Goal: Task Accomplishment & Management: Use online tool/utility

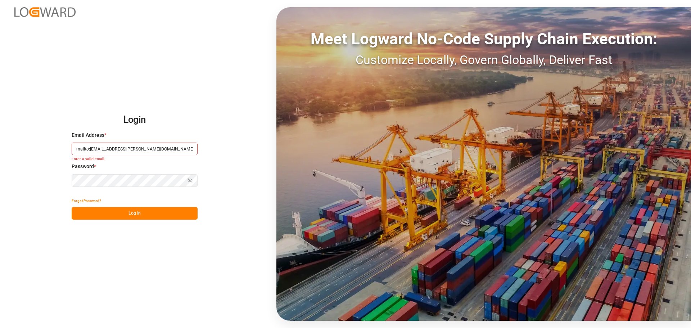
click at [97, 149] on input "mailto:helhalla@hellmann.com" at bounding box center [135, 149] width 126 height 13
drag, startPoint x: 89, startPoint y: 149, endPoint x: 54, endPoint y: 152, distance: 35.4
click at [55, 152] on div "Login Email Address * mailto:helhalla@hellmann.com Enter a valid email. Passwor…" at bounding box center [345, 164] width 691 height 328
type input "helhalla@hellmann.com"
click at [134, 208] on button "Log In" at bounding box center [135, 213] width 126 height 13
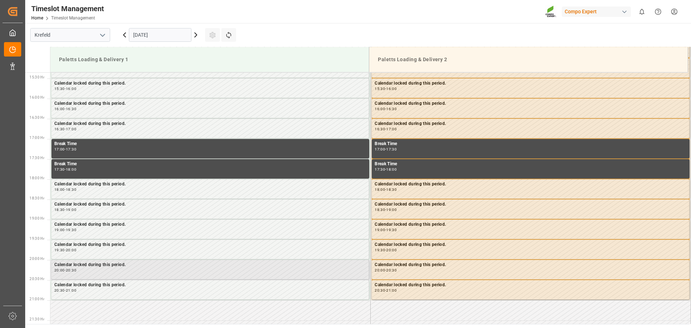
scroll to position [716, 0]
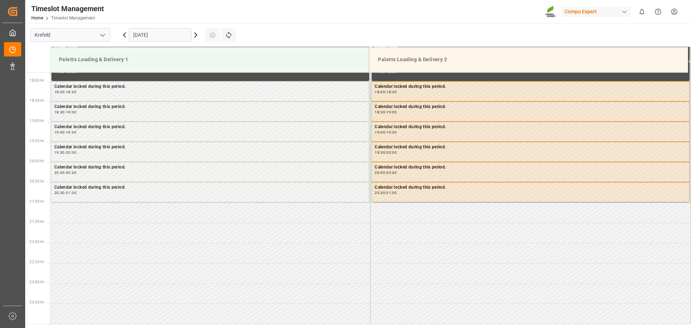
click at [196, 36] on icon at bounding box center [195, 35] width 9 height 9
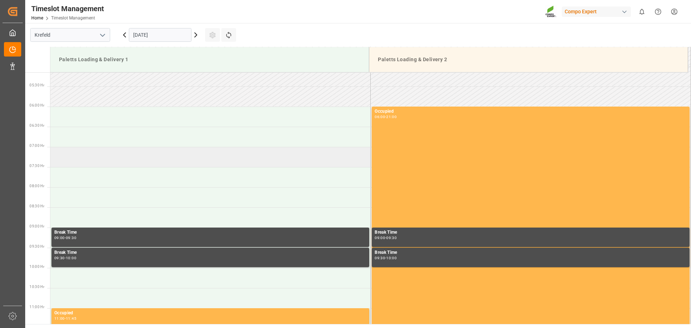
scroll to position [187, 0]
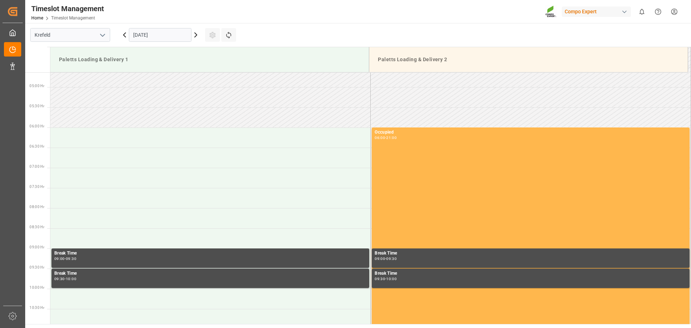
click at [123, 34] on icon at bounding box center [124, 35] width 9 height 9
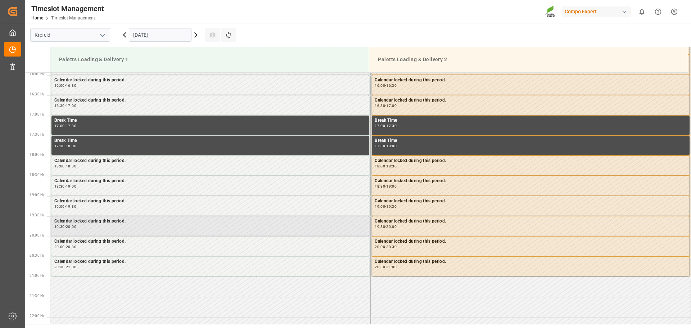
scroll to position [655, 0]
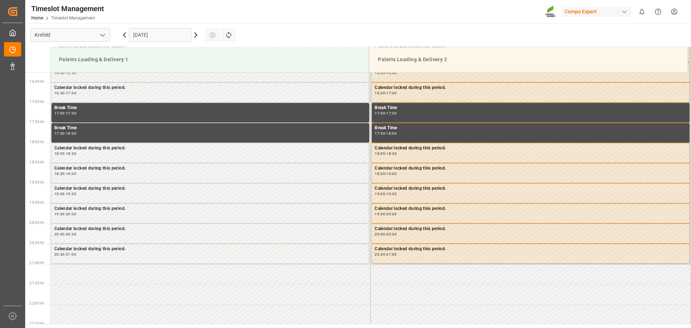
click at [88, 279] on td at bounding box center [210, 274] width 320 height 20
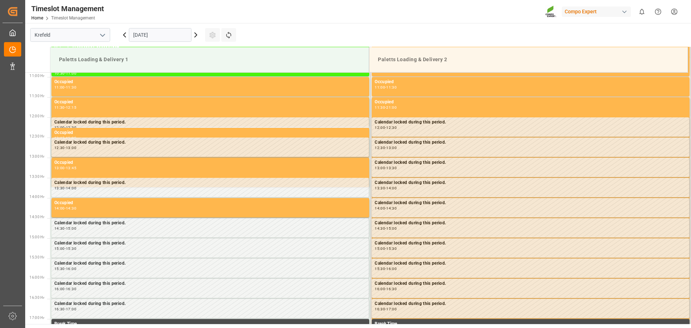
scroll to position [223, 0]
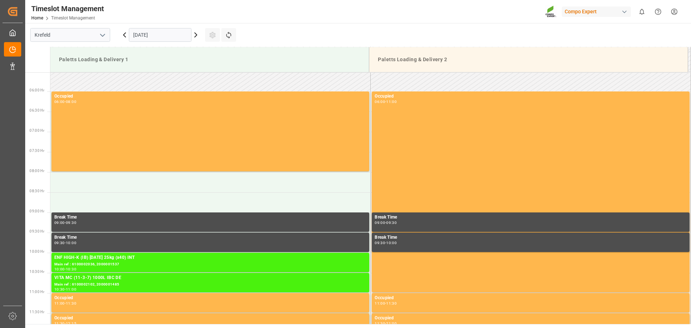
click at [196, 36] on icon at bounding box center [196, 35] width 2 height 4
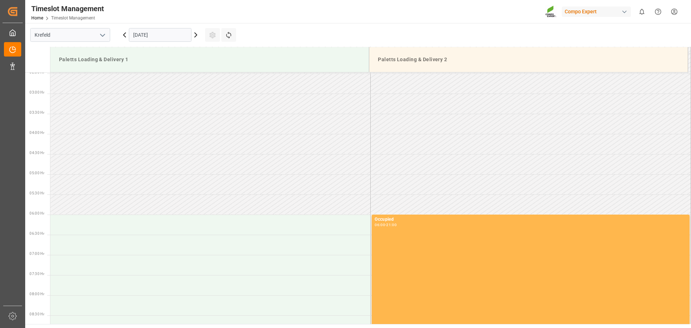
scroll to position [324, 0]
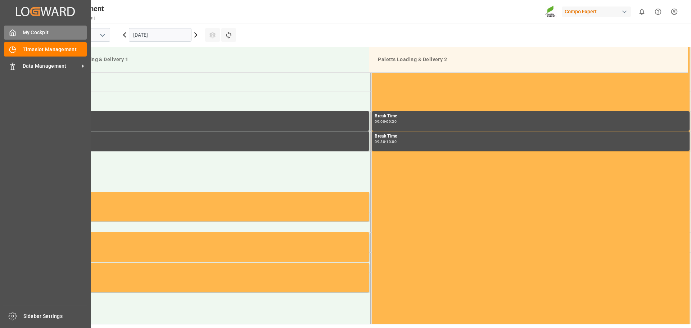
click at [48, 33] on span "My Cockpit" at bounding box center [55, 33] width 64 height 8
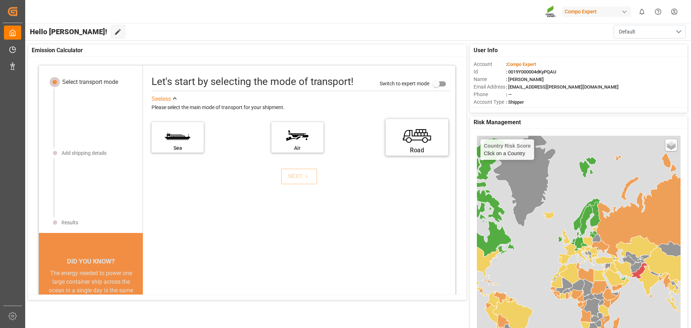
click at [429, 143] on label "Road" at bounding box center [417, 135] width 54 height 30
click at [0, 0] on input "Road" at bounding box center [0, 0] width 0 height 0
click at [290, 174] on div "NEXT" at bounding box center [299, 176] width 22 height 9
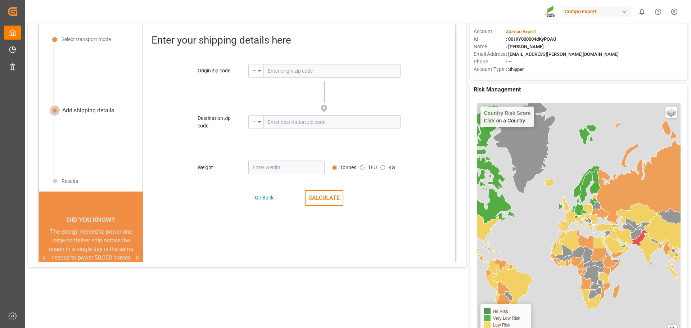
scroll to position [34, 0]
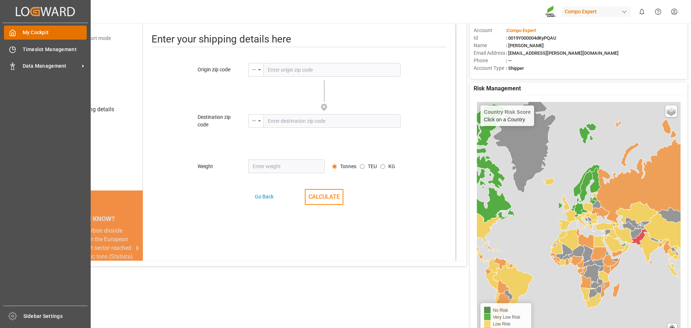
click at [38, 32] on span "My Cockpit" at bounding box center [55, 33] width 64 height 8
click at [41, 51] on span "Timeslot Management" at bounding box center [55, 50] width 64 height 8
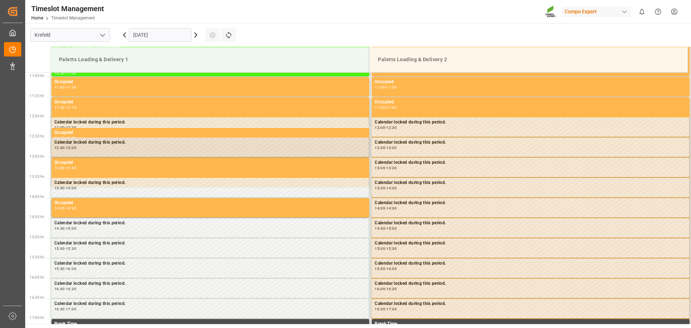
scroll to position [331, 0]
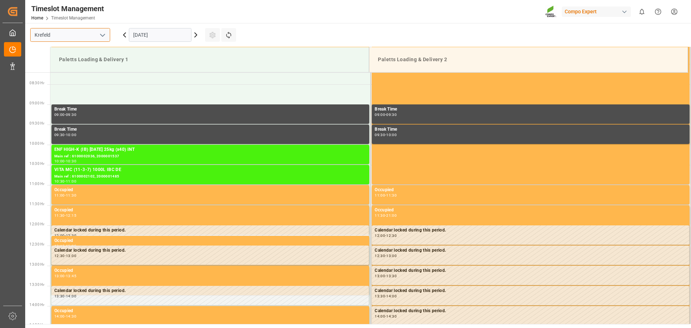
click at [85, 33] on input "Krefeld" at bounding box center [70, 35] width 80 height 14
click at [106, 31] on icon "open menu" at bounding box center [102, 35] width 9 height 9
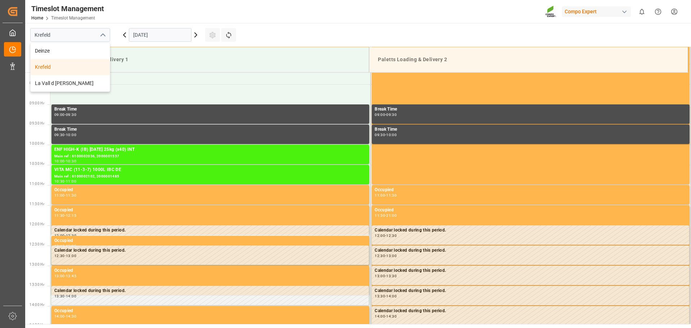
click at [106, 31] on icon "close menu" at bounding box center [102, 35] width 9 height 9
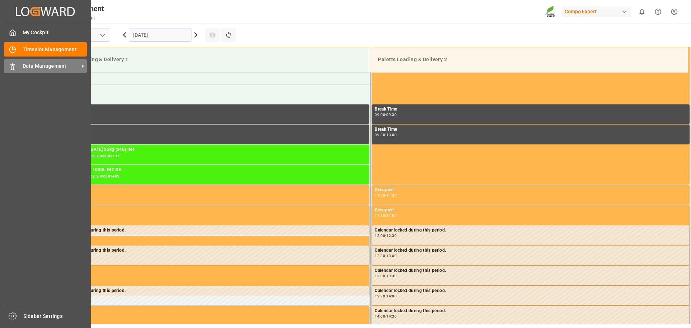
click at [41, 69] on span "Data Management" at bounding box center [51, 66] width 57 height 8
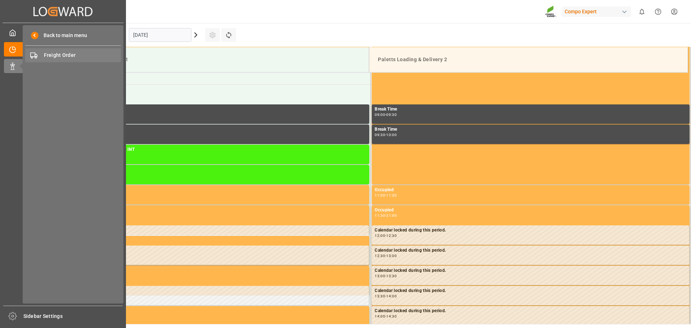
click at [93, 57] on span "Freight Order" at bounding box center [82, 55] width 77 height 8
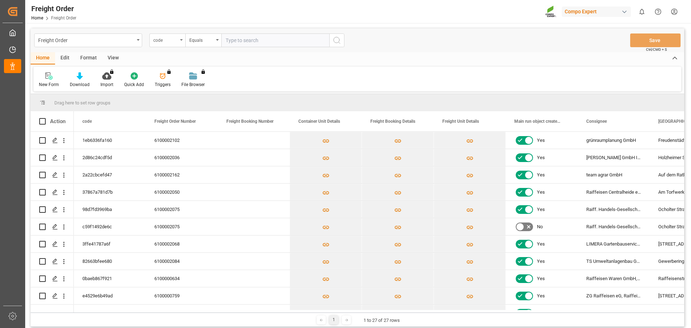
click at [162, 45] on div "code" at bounding box center [167, 40] width 36 height 14
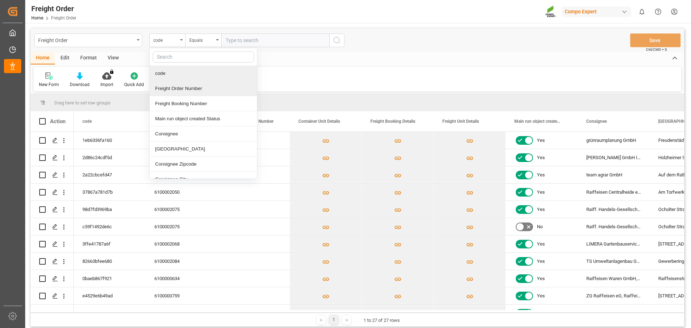
click at [207, 91] on div "Freight Order Number" at bounding box center [203, 88] width 107 height 15
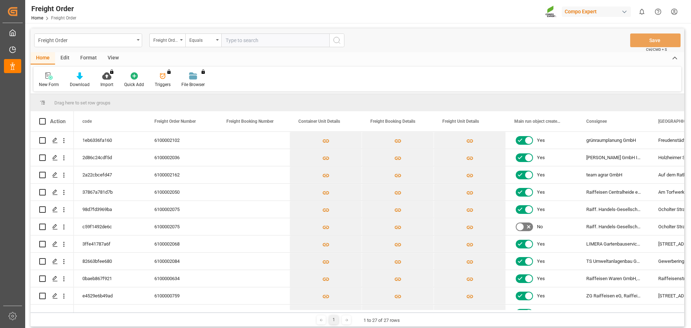
click at [254, 42] on input "text" at bounding box center [275, 40] width 108 height 14
click at [244, 42] on input "text" at bounding box center [275, 40] width 108 height 14
paste input "6100002084"
type input "6100002084"
click at [331, 40] on button "search button" at bounding box center [336, 40] width 15 height 14
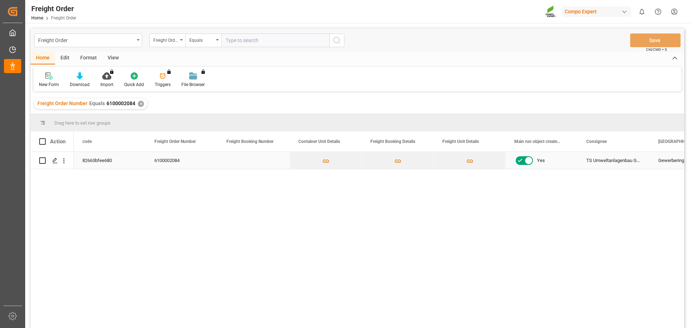
click at [619, 164] on div "TS Umweltanlagenbau GmbH" at bounding box center [614, 160] width 72 height 17
click at [660, 164] on div "Gewerbering;13" at bounding box center [686, 160] width 72 height 17
click at [476, 266] on div "82663bfee680 6100002084 Yes TS Umweltanlagenbau GmbH Gewerbering;13 14656" at bounding box center [379, 242] width 610 height 181
click at [45, 163] on input "Press Space to toggle row selection (unchecked)" at bounding box center [42, 160] width 6 height 6
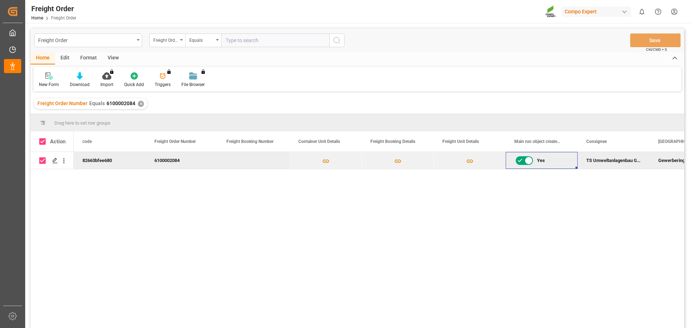
drag, startPoint x: 570, startPoint y: 165, endPoint x: 646, endPoint y: 176, distance: 77.5
click at [646, 179] on div "82663bfee680 6100002084 Yes TS Umweltanlagenbau GmbH Gewerbering;13 14656" at bounding box center [379, 242] width 610 height 181
click at [671, 158] on div "Gewerbering;13" at bounding box center [686, 160] width 72 height 17
click at [679, 142] on span "[GEOGRAPHIC_DATA]" at bounding box center [678, 141] width 41 height 5
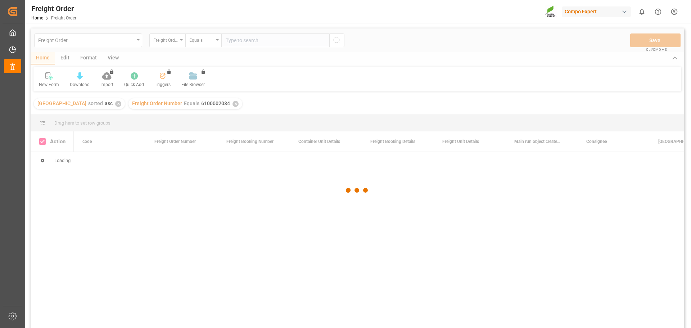
checkbox input "false"
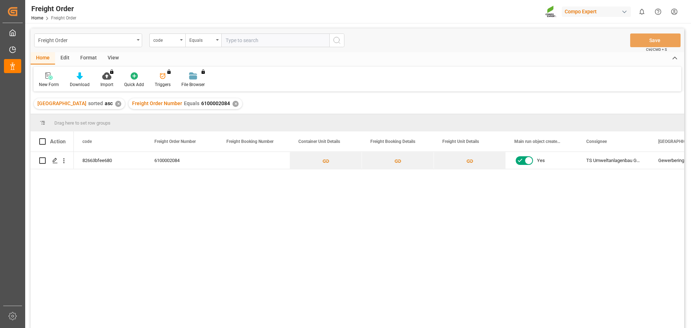
click at [249, 39] on input "text" at bounding box center [275, 40] width 108 height 14
type input "6100002084"
click at [232, 103] on div "✕" at bounding box center [235, 104] width 6 height 6
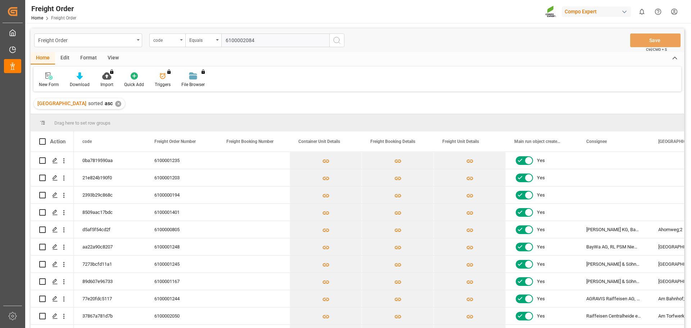
click at [175, 44] on div "code" at bounding box center [167, 40] width 36 height 14
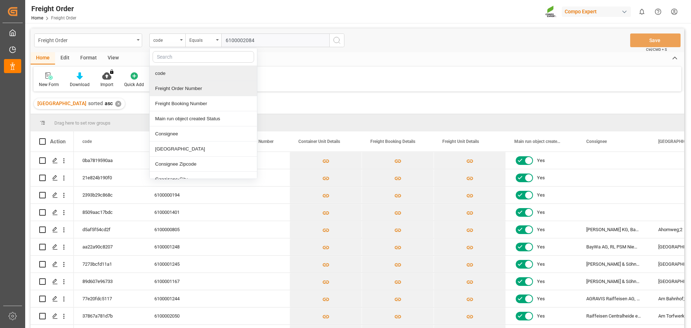
click at [202, 91] on div "Freight Order Number" at bounding box center [203, 88] width 107 height 15
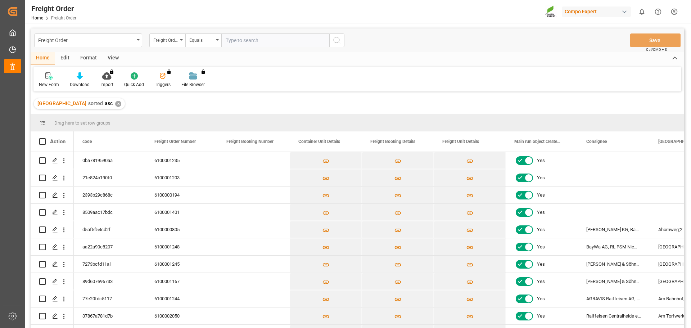
click at [259, 39] on input "text" at bounding box center [275, 40] width 108 height 14
paste input "6100002084"
type input "6100002084"
click at [334, 43] on icon "search button" at bounding box center [337, 40] width 9 height 9
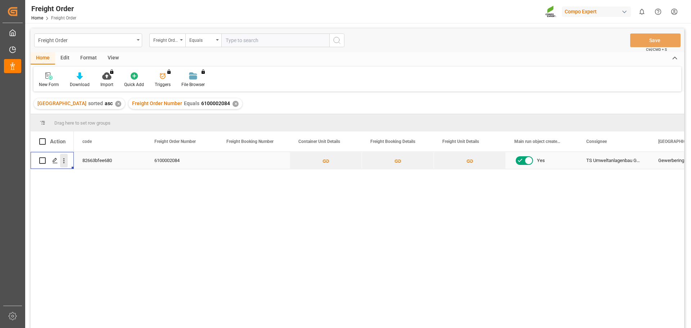
click at [66, 161] on icon "open menu" at bounding box center [64, 161] width 8 height 8
click at [281, 204] on div "82663bfee680 6100002084 Yes TS Umweltanlagenbau GmbH Gewerbering;13 14656" at bounding box center [379, 242] width 610 height 181
click at [39, 163] on input "Press Space to toggle row selection (unchecked)" at bounding box center [42, 160] width 6 height 6
checkbox input "true"
click at [55, 160] on icon "Press SPACE to deselect this row." at bounding box center [55, 161] width 6 height 6
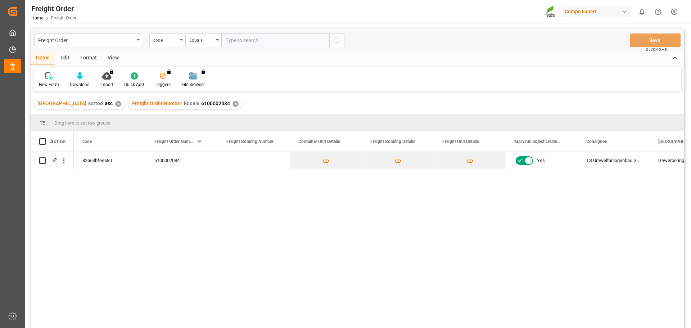
click at [248, 41] on input "text" at bounding box center [275, 40] width 108 height 14
click at [222, 109] on div "Freight Order Number Equals 6100002084 ✕" at bounding box center [185, 103] width 114 height 11
click at [232, 104] on div "✕" at bounding box center [235, 104] width 6 height 6
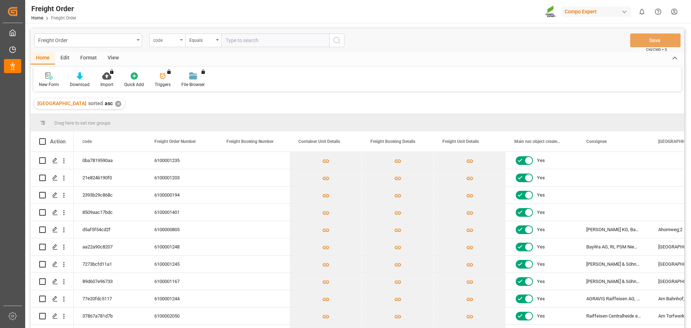
click at [173, 39] on div "code" at bounding box center [165, 39] width 24 height 8
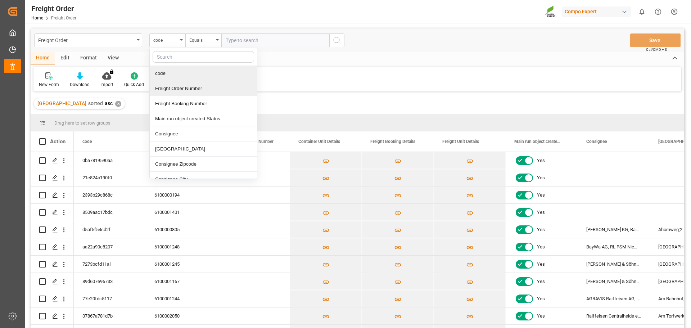
click at [192, 87] on div "Freight Order Number" at bounding box center [203, 88] width 107 height 15
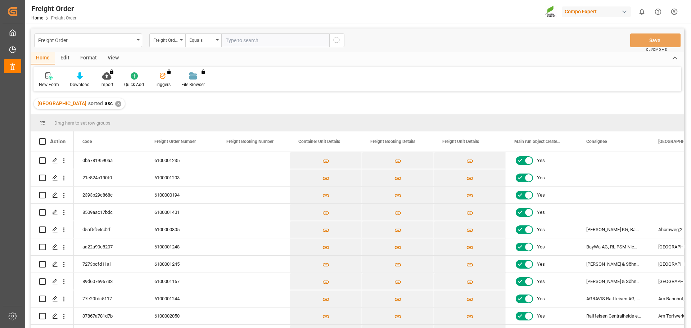
click at [258, 45] on input "text" at bounding box center [275, 40] width 108 height 14
paste input "6100002084"
type input "6100002084"
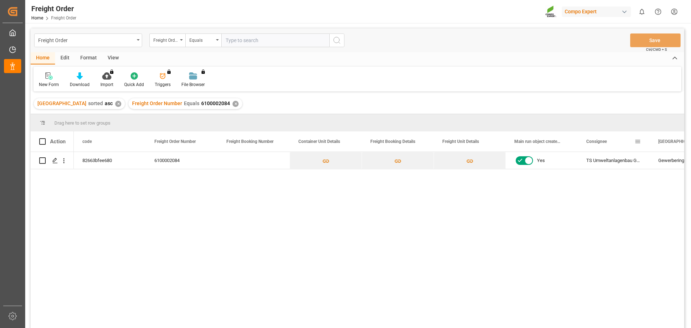
click at [607, 141] on span "Consignee" at bounding box center [596, 141] width 21 height 5
click at [673, 61] on icon at bounding box center [675, 58] width 8 height 9
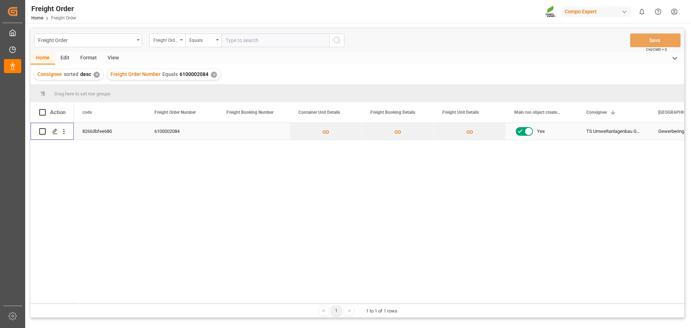
click at [45, 130] on input "Press Space to toggle row selection (unchecked)" at bounding box center [42, 131] width 6 height 6
checkbox input "true"
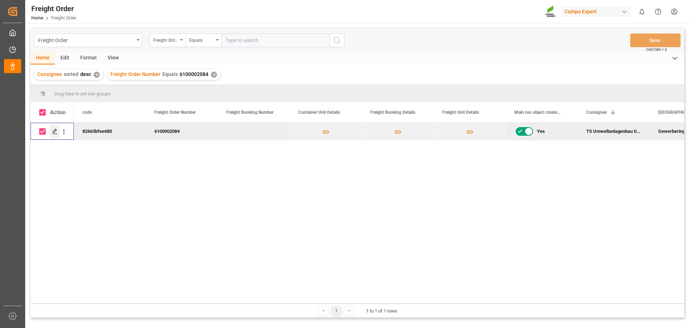
click at [53, 131] on icon "Press SPACE to deselect this row." at bounding box center [55, 131] width 6 height 6
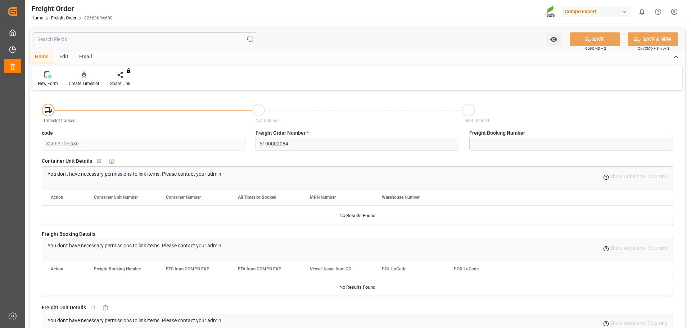
click at [89, 79] on div "Create Timeslot" at bounding box center [83, 79] width 41 height 16
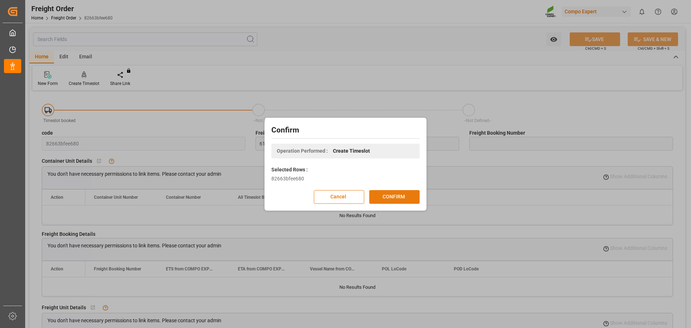
click at [401, 198] on button "CONFIRM" at bounding box center [394, 197] width 50 height 14
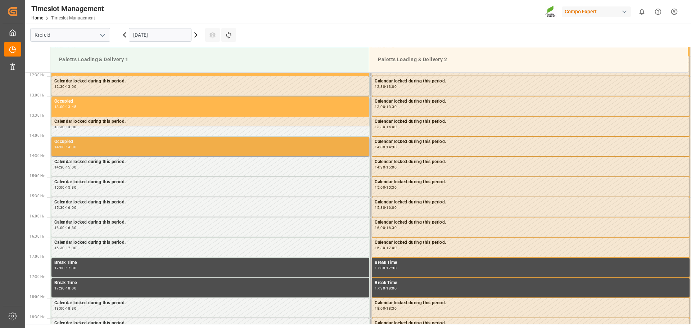
scroll to position [655, 0]
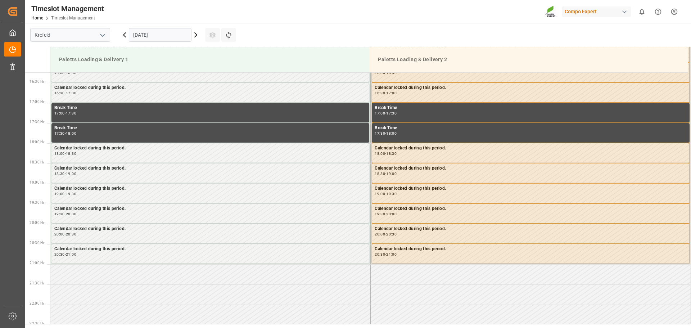
click at [86, 278] on td at bounding box center [210, 274] width 320 height 20
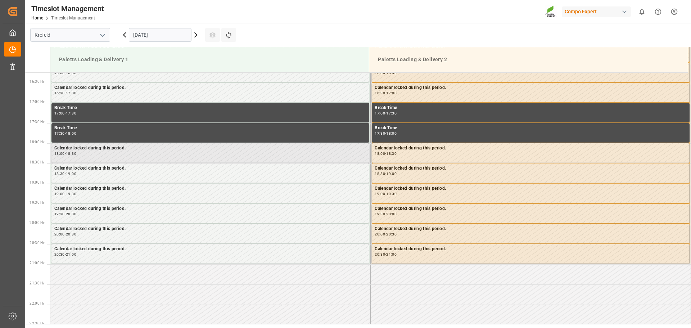
click at [109, 154] on div "18:00 - 18:30" at bounding box center [210, 154] width 312 height 4
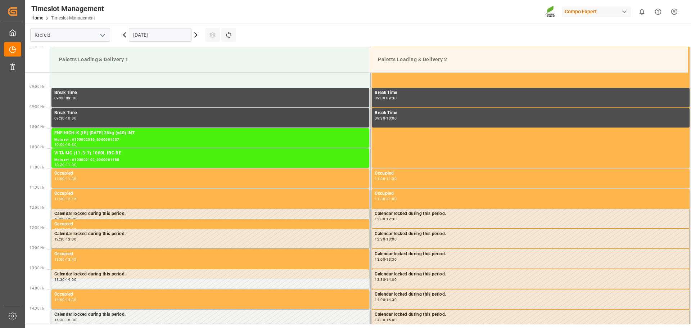
scroll to position [331, 0]
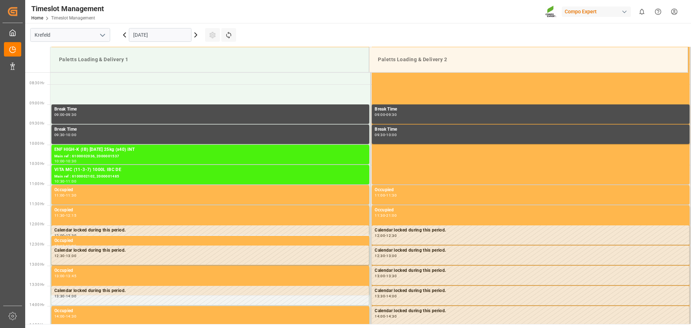
click at [199, 38] on icon at bounding box center [195, 35] width 9 height 9
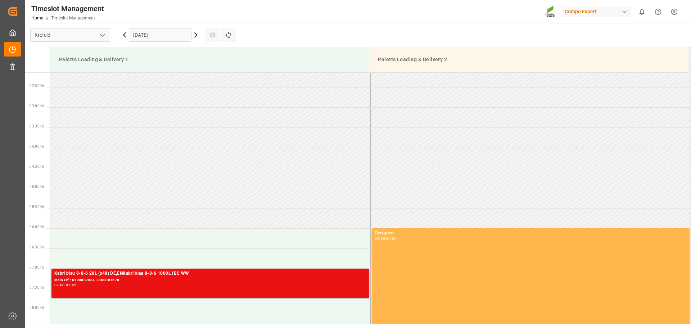
scroll to position [79, 0]
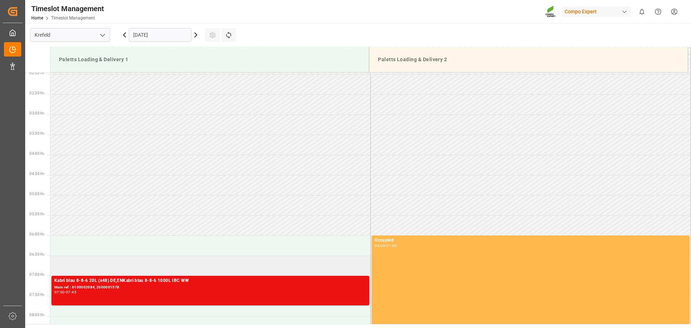
click at [126, 269] on td at bounding box center [210, 266] width 320 height 20
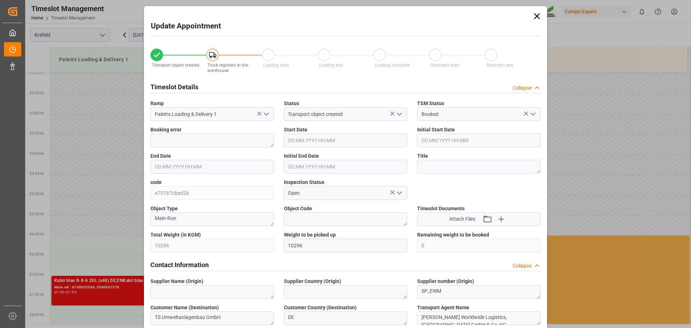
type input "24.09.2025 06:30"
type input "24.09.2025 07:00"
type input "16.09.2025 15:21"
type input "23.09.2025 10:26"
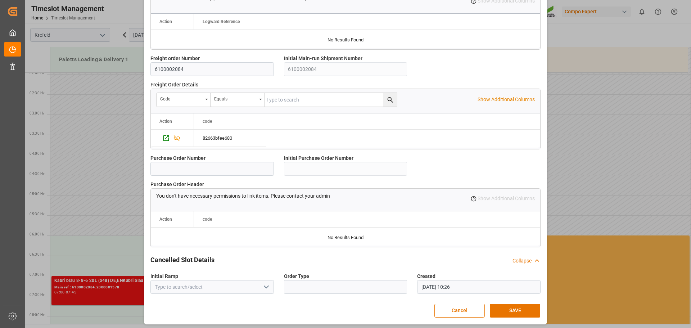
scroll to position [619, 0]
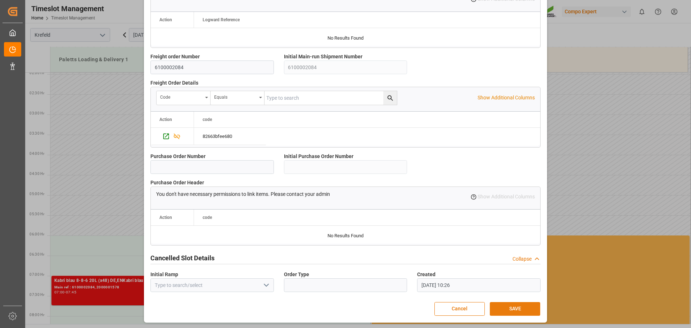
click at [506, 304] on button "SAVE" at bounding box center [515, 309] width 50 height 14
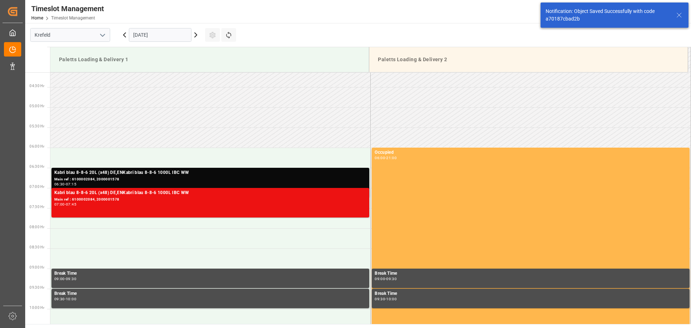
scroll to position [172, 0]
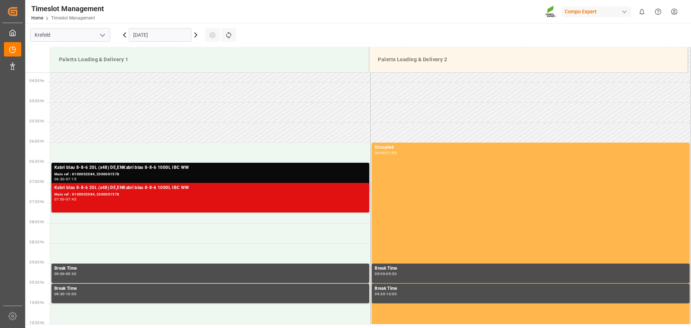
click at [132, 204] on div "Kabri blau 8-8-6 20L (x48) DE,ENKabri blau 8-8-6 1000L IBC WW Main ref : 610000…" at bounding box center [210, 197] width 312 height 27
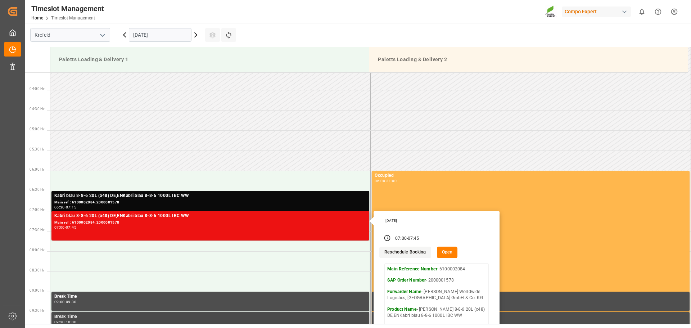
scroll to position [136, 0]
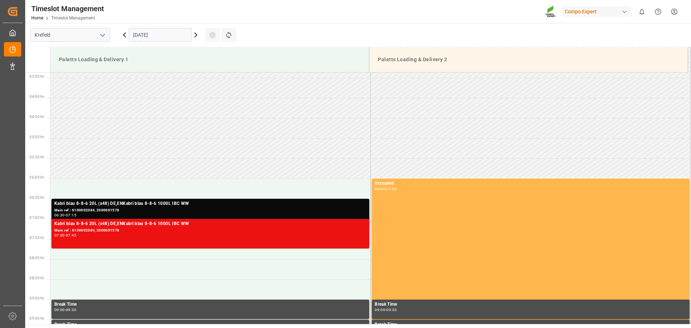
click at [238, 205] on div "Kabri blau 8-8-6 20L (x48) DE,ENKabri blau 8-8-6 1000L IBC WW" at bounding box center [210, 203] width 312 height 7
